Goal: Task Accomplishment & Management: Manage account settings

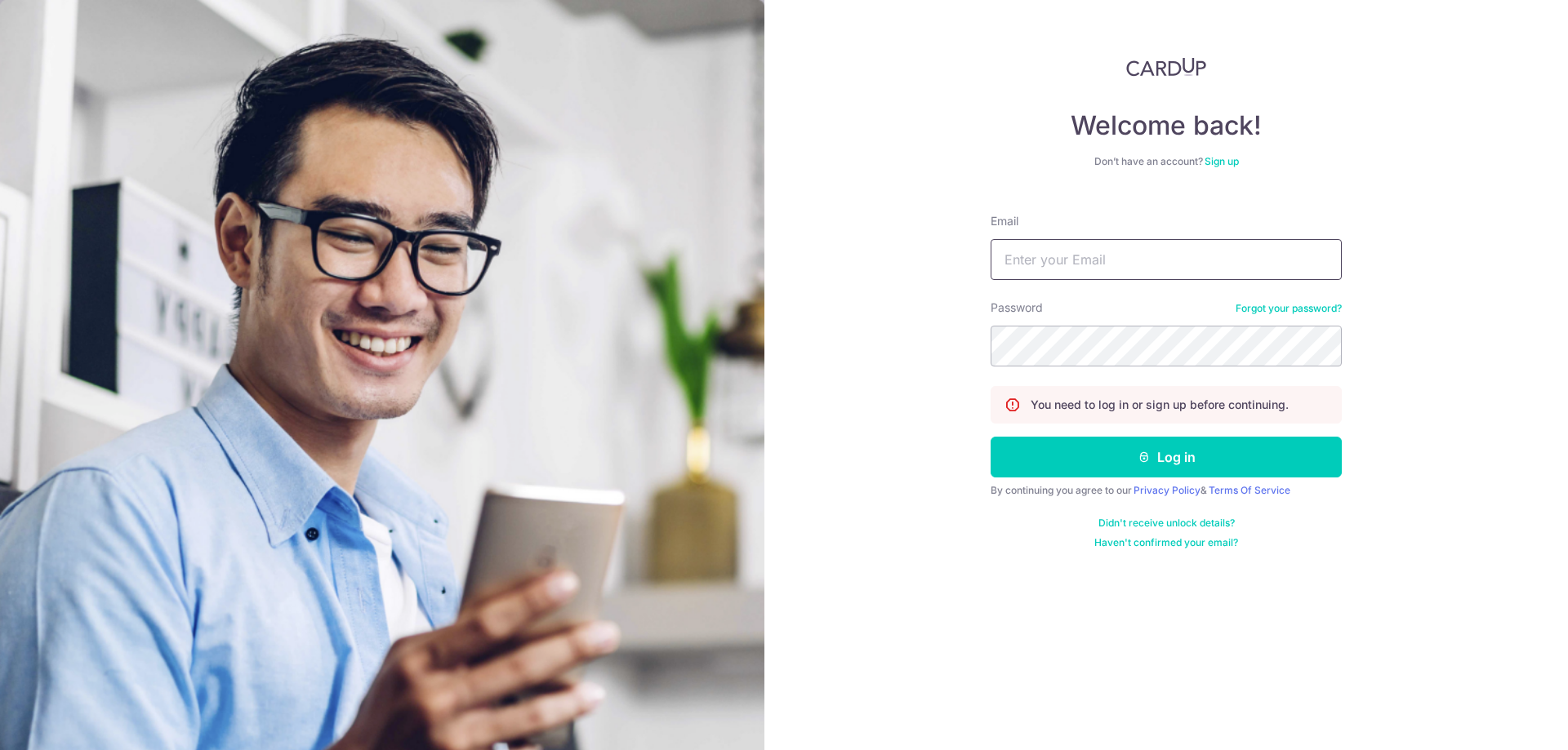
type input "[EMAIL_ADDRESS][DOMAIN_NAME]"
click at [1175, 257] on input "[EMAIL_ADDRESS][DOMAIN_NAME]" at bounding box center [1166, 259] width 351 height 41
click at [1144, 435] on form "Email accounts@atelier-z.com.sg Password Forgot your password? You need to log …" at bounding box center [1166, 375] width 351 height 349
click at [1142, 460] on icon "submit" at bounding box center [1144, 457] width 13 height 13
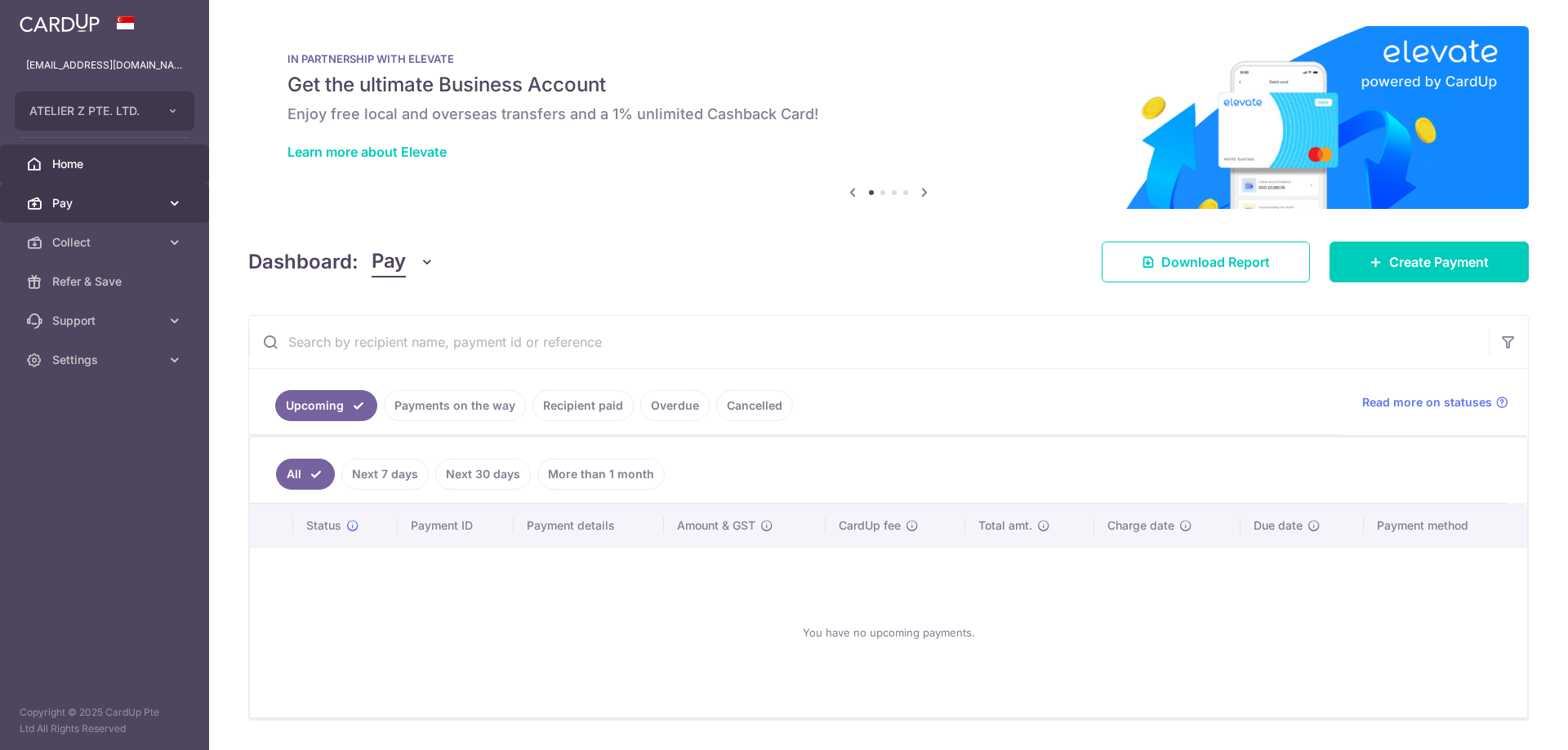
click at [100, 201] on span "Pay" at bounding box center [105, 202] width 107 height 16
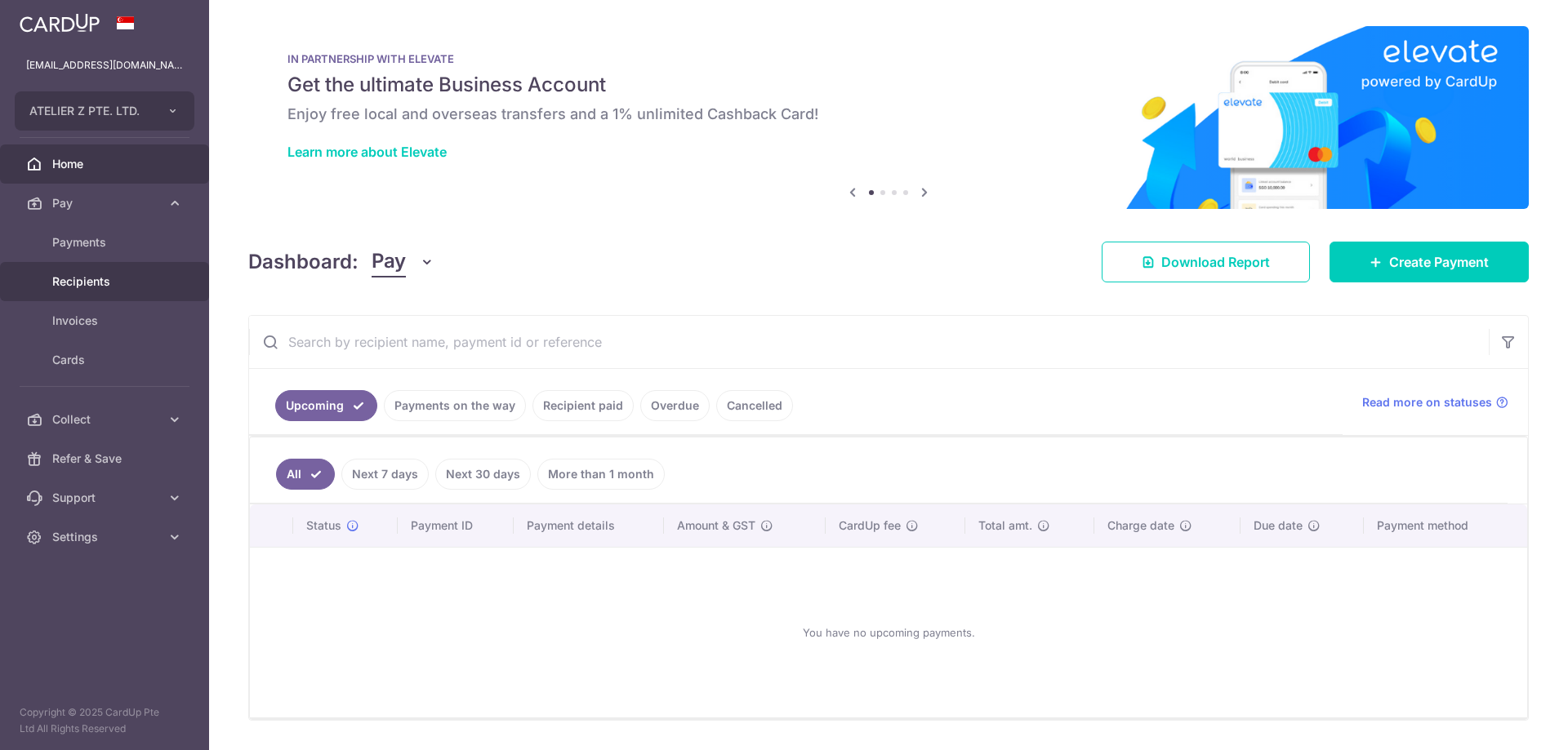
click at [91, 284] on span "Recipients" at bounding box center [105, 281] width 107 height 16
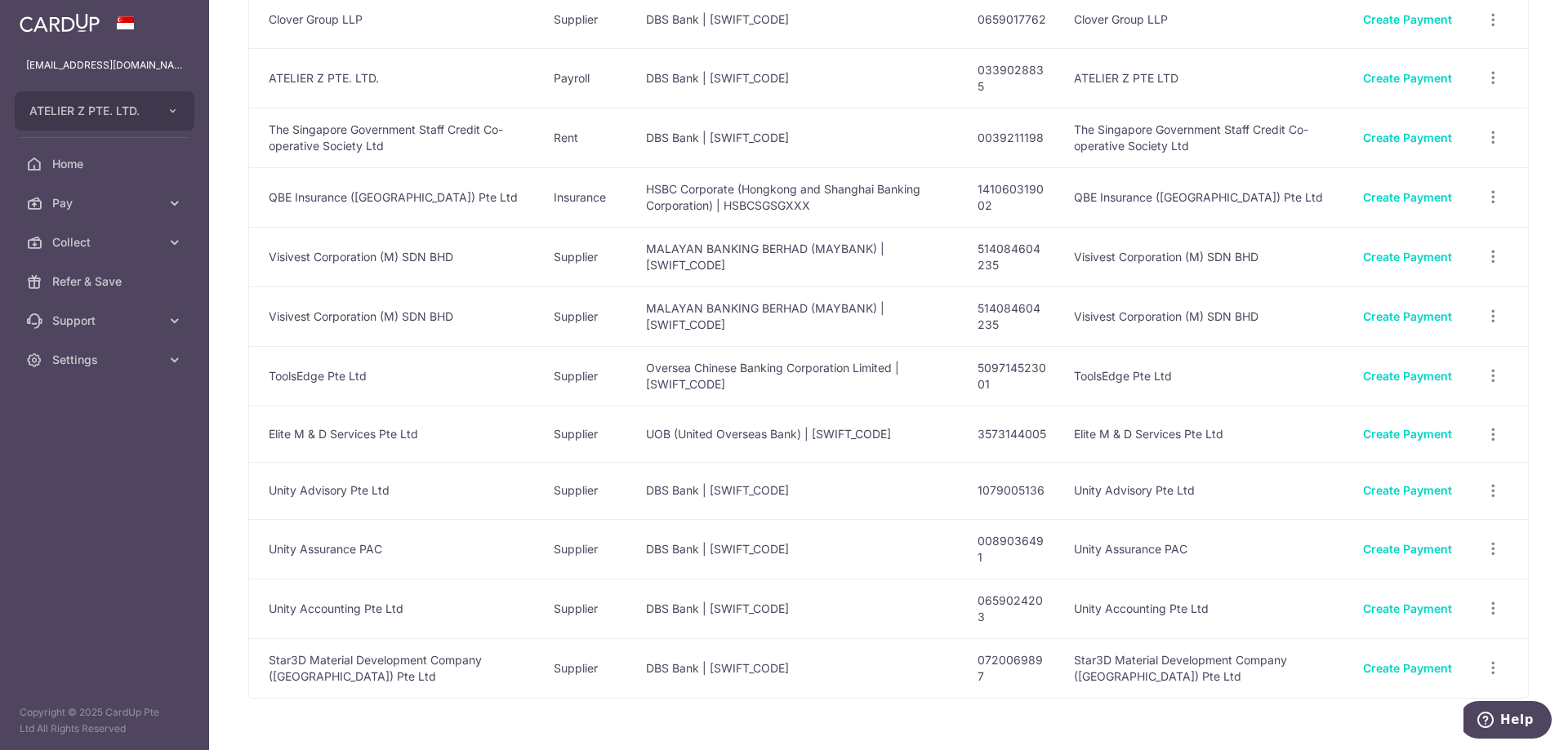
scroll to position [163, 0]
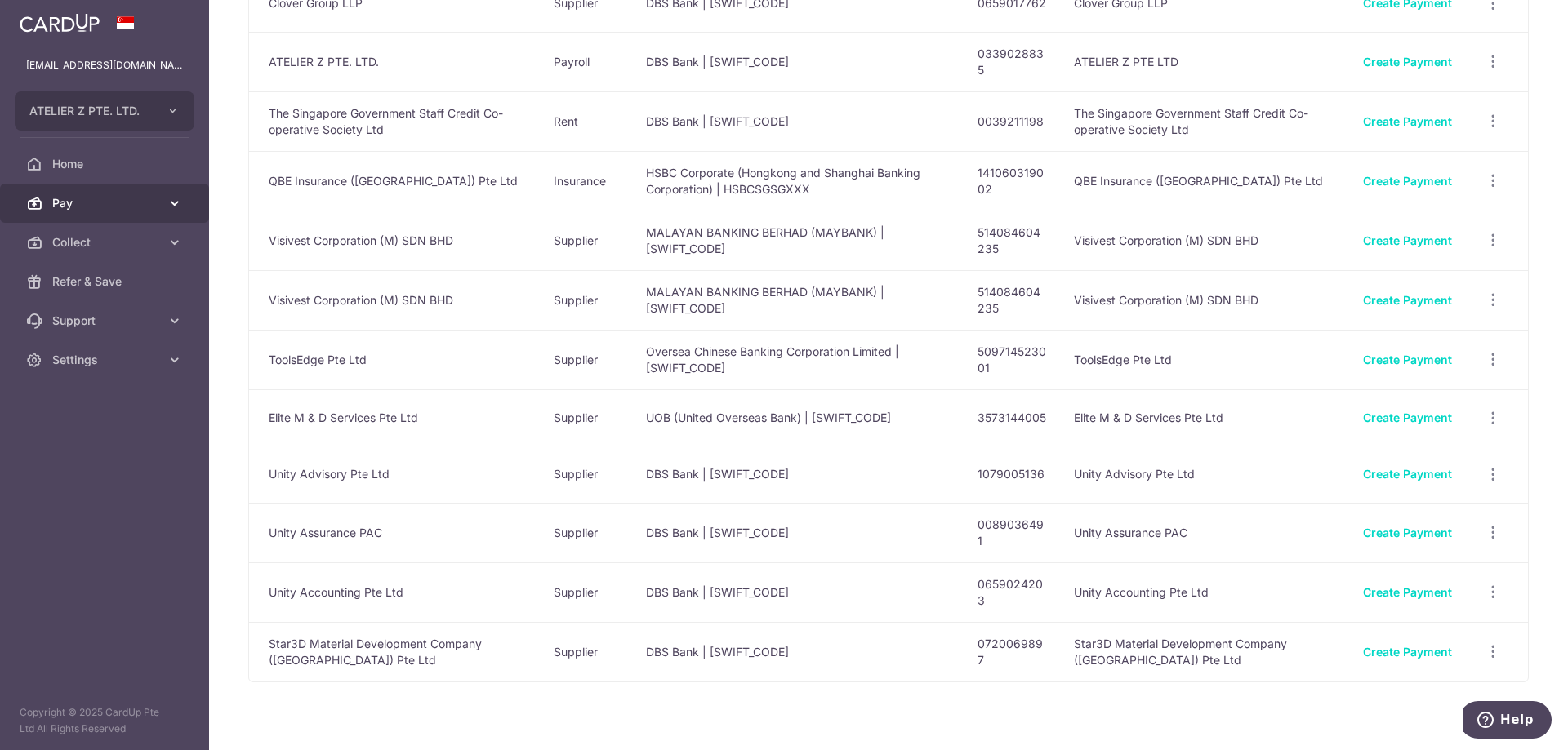
click at [84, 197] on span "Pay" at bounding box center [105, 202] width 107 height 16
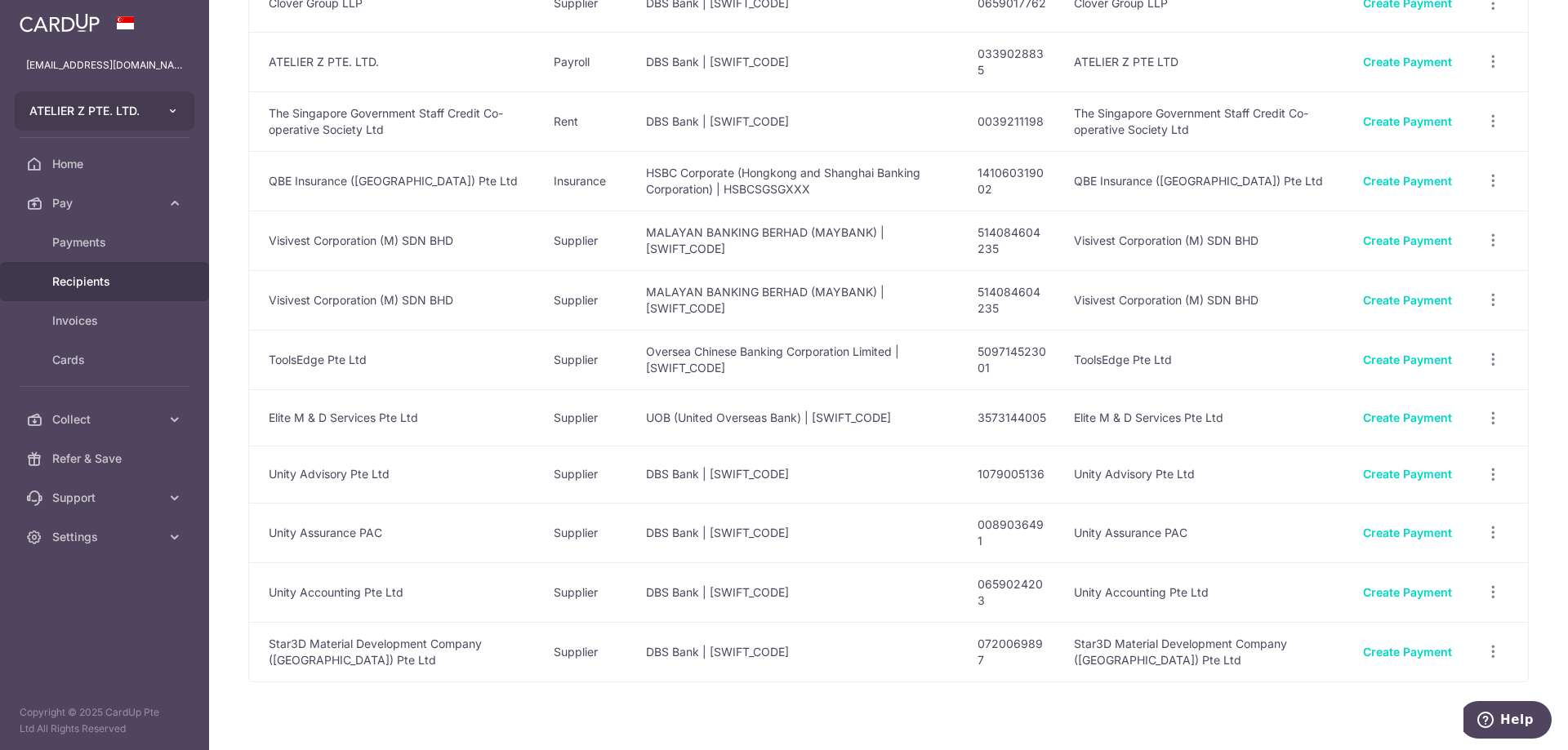
click at [166, 116] on icon "button" at bounding box center [173, 111] width 13 height 13
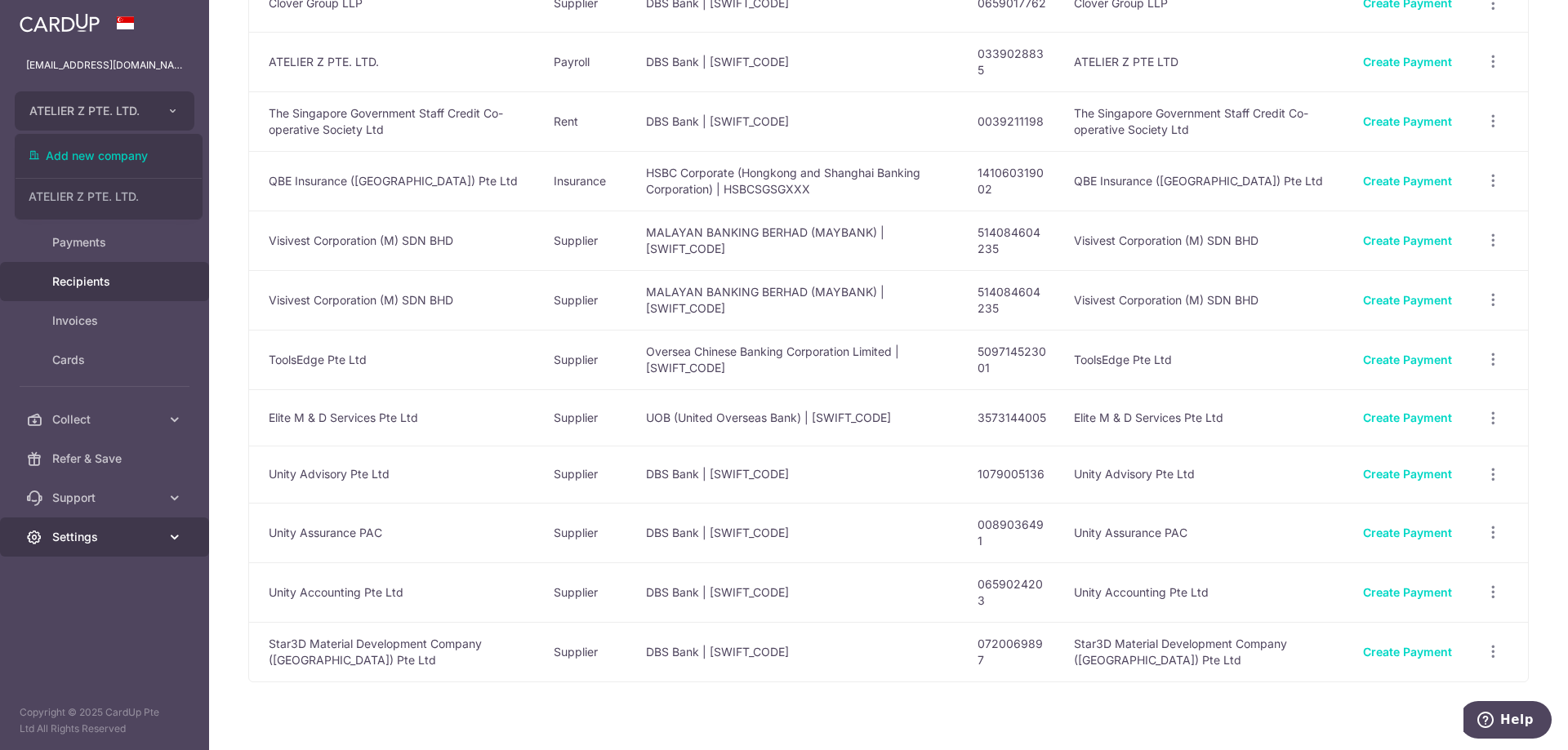
click at [57, 532] on span "Settings" at bounding box center [105, 536] width 107 height 16
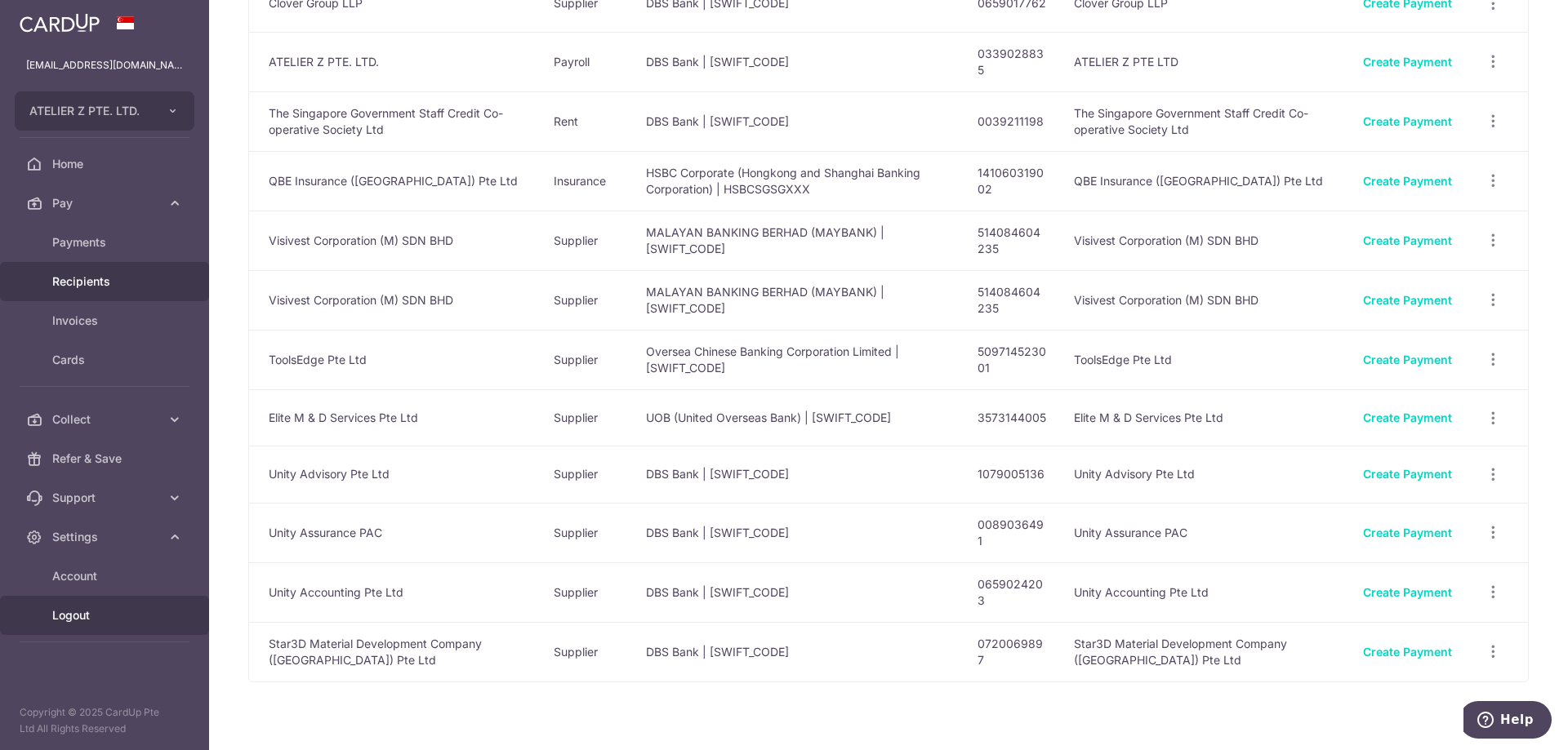
click at [78, 614] on span "Logout" at bounding box center [105, 615] width 107 height 16
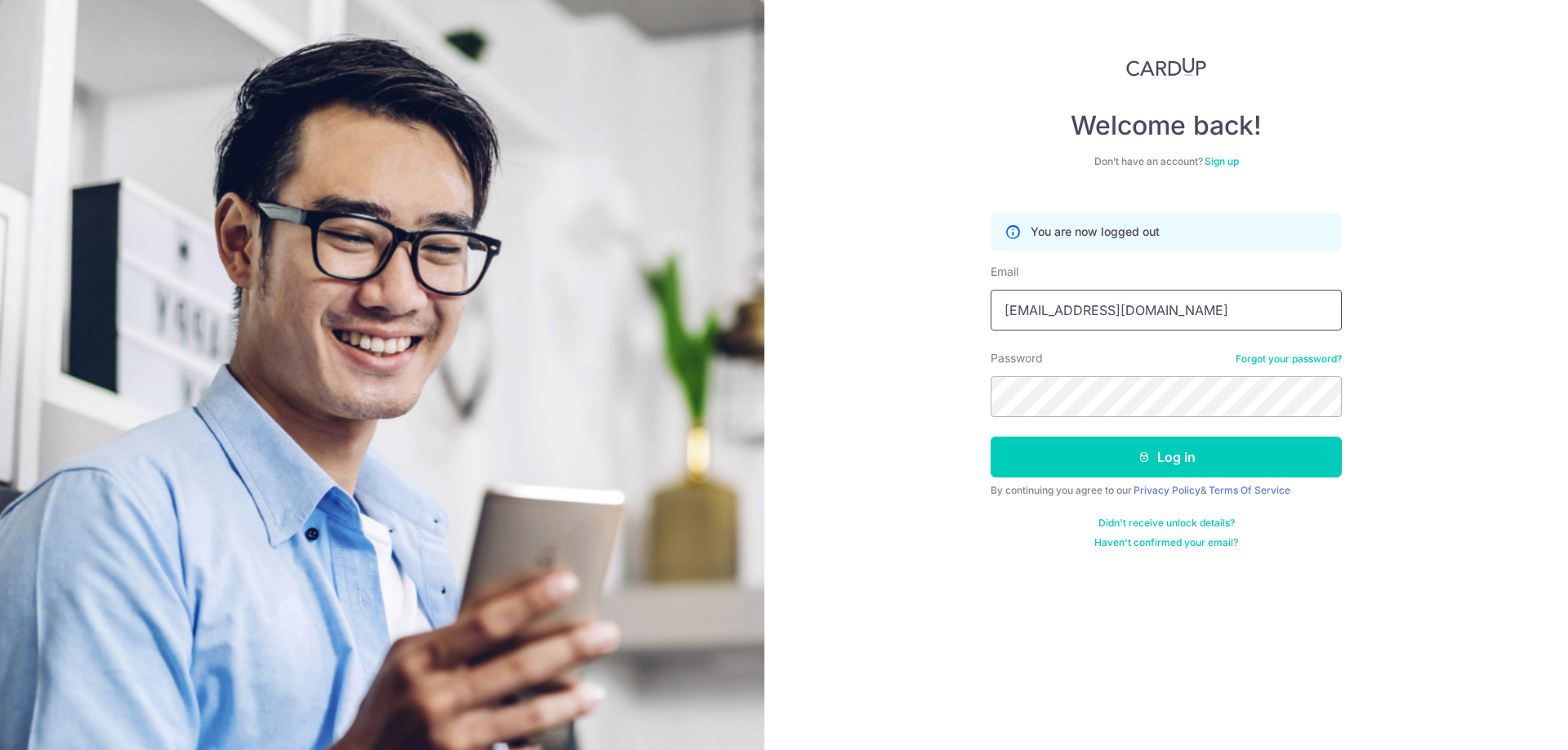
click at [1114, 316] on input "[EMAIL_ADDRESS][DOMAIN_NAME]" at bounding box center [1166, 311] width 351 height 41
type input "acctwkgoh@gmail.com"
click at [1149, 459] on icon "submit" at bounding box center [1144, 457] width 13 height 13
